Goal: Information Seeking & Learning: Learn about a topic

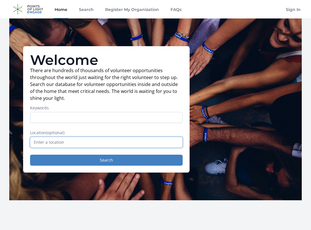
click at [129, 141] on input "text" at bounding box center [106, 142] width 152 height 11
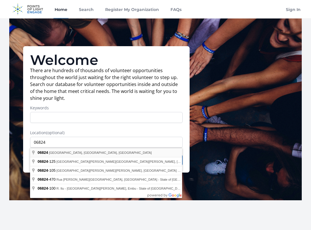
type input "[GEOGRAPHIC_DATA], [GEOGRAPHIC_DATA]"
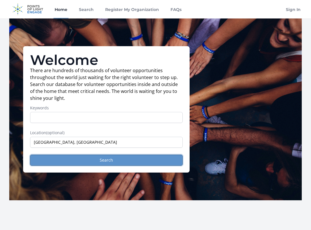
click at [103, 160] on button "Search" at bounding box center [106, 160] width 152 height 11
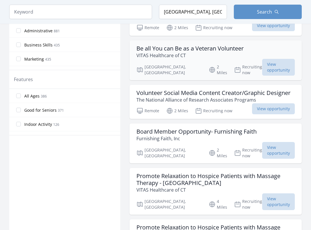
scroll to position [289, 0]
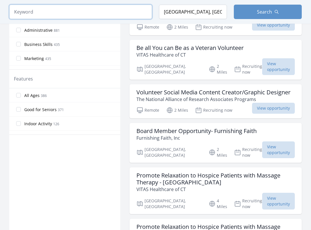
click at [53, 14] on input "search" at bounding box center [80, 12] width 143 height 14
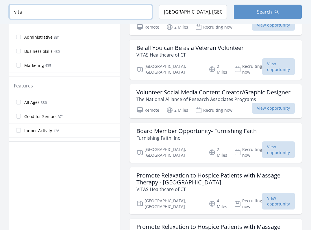
scroll to position [296, 0]
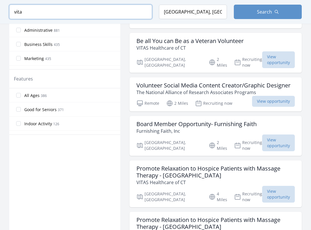
click button "submit" at bounding box center [0, 0] width 0 height 0
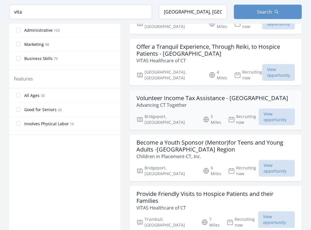
click at [185, 95] on h3 "Volunteer Income Tax Assistance - Fairfield County" at bounding box center [212, 98] width 152 height 7
click at [60, 19] on input "vita" at bounding box center [80, 12] width 143 height 14
type input "v"
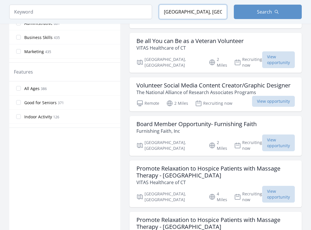
click at [176, 19] on input "[GEOGRAPHIC_DATA], [GEOGRAPHIC_DATA]" at bounding box center [193, 12] width 68 height 14
drag, startPoint x: 216, startPoint y: 30, endPoint x: 138, endPoint y: 14, distance: 79.6
type input "Japan"
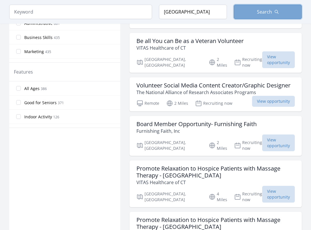
click at [262, 15] on span "Search" at bounding box center [264, 11] width 15 height 7
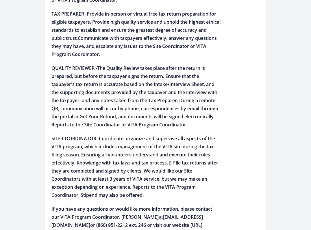
scroll to position [584, 0]
